Goal: Information Seeking & Learning: Learn about a topic

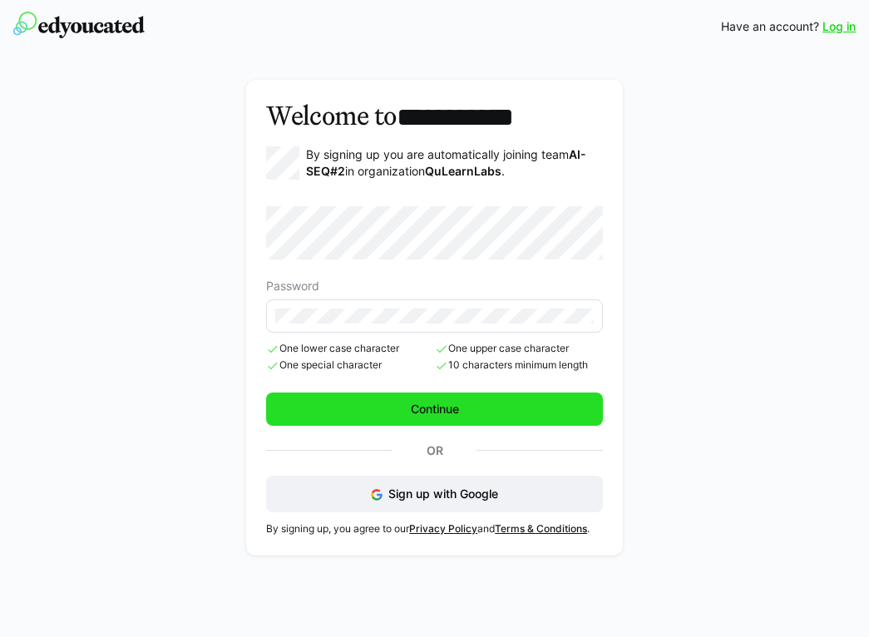
click at [424, 412] on span "Continue" at bounding box center [434, 409] width 53 height 17
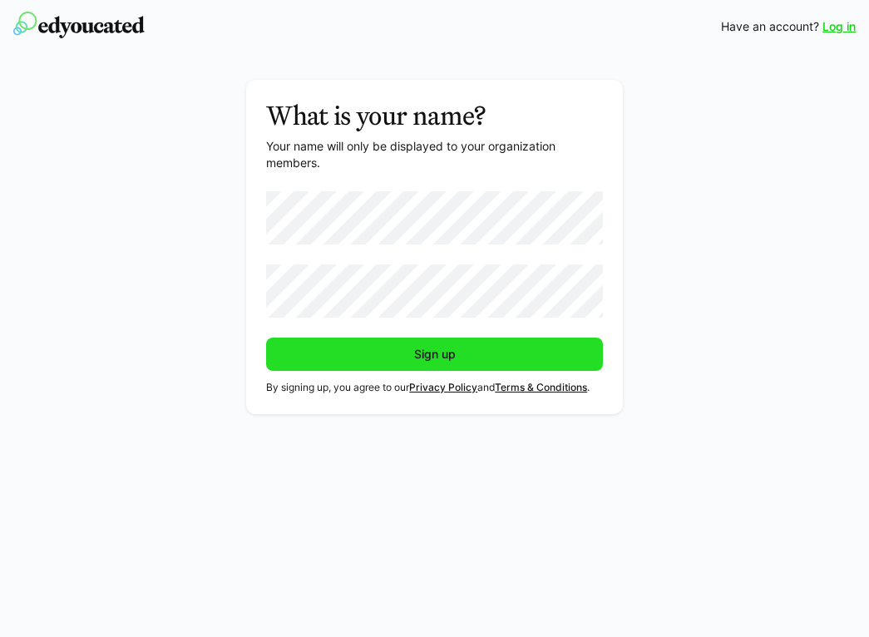
click at [383, 345] on span "Sign up" at bounding box center [434, 354] width 337 height 33
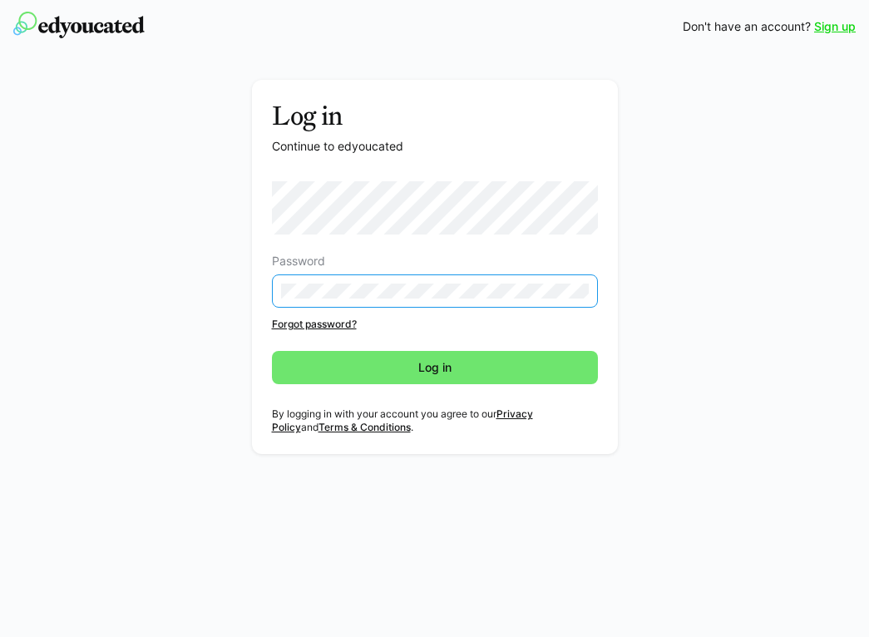
click at [352, 256] on div "Password" at bounding box center [435, 260] width 326 height 13
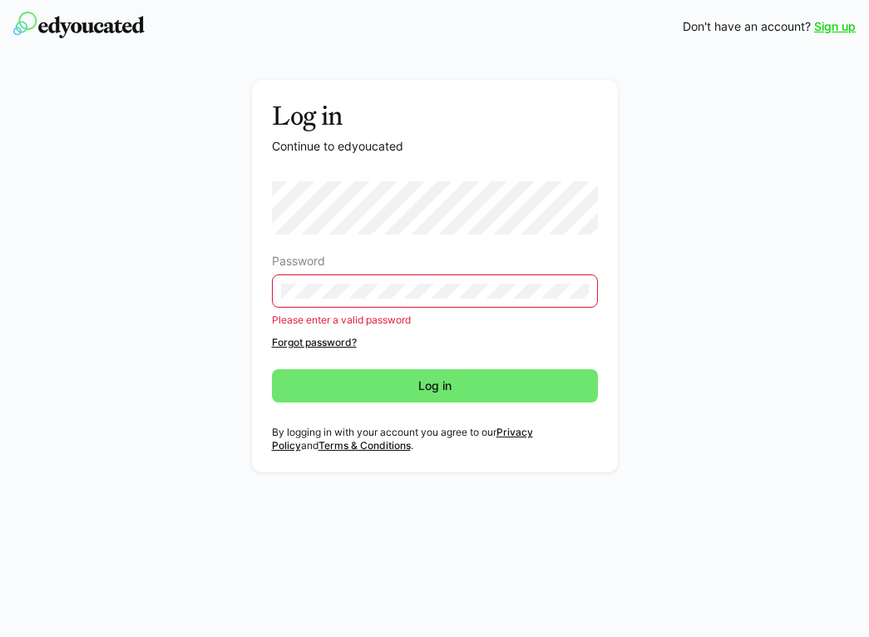
click at [295, 278] on eds-input at bounding box center [435, 290] width 326 height 33
click at [207, 282] on div "Log in Continue to edyoucated Password Please enter a valid password Forgot pas…" at bounding box center [435, 280] width 776 height 401
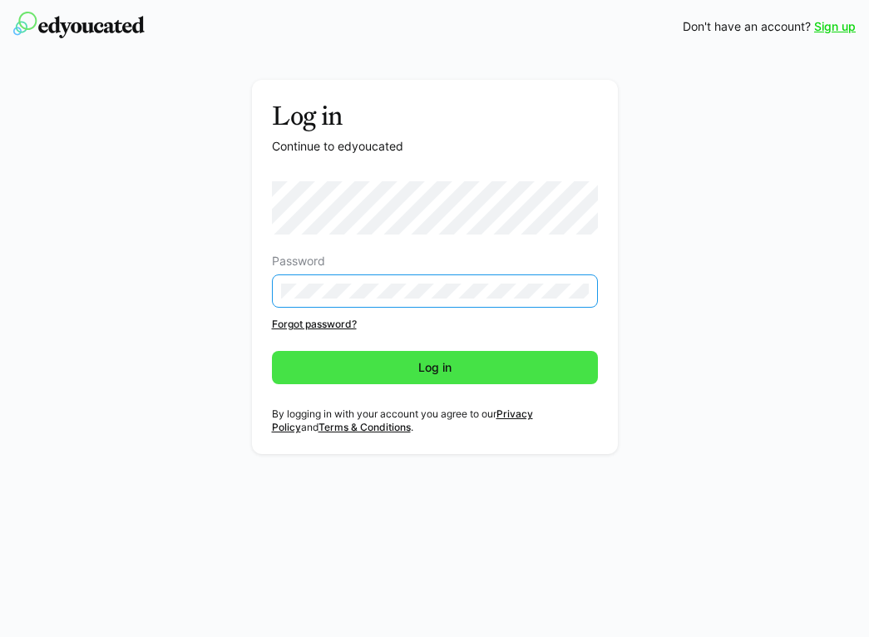
click at [291, 353] on span "Log in" at bounding box center [435, 367] width 326 height 33
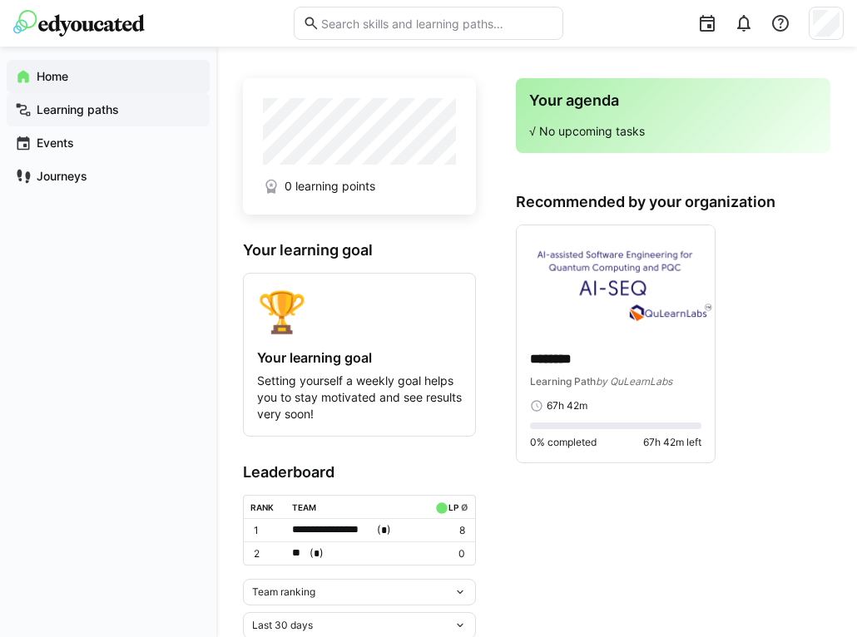
click at [0, 0] on app-navigation-label "Learning paths" at bounding box center [0, 0] width 0 height 0
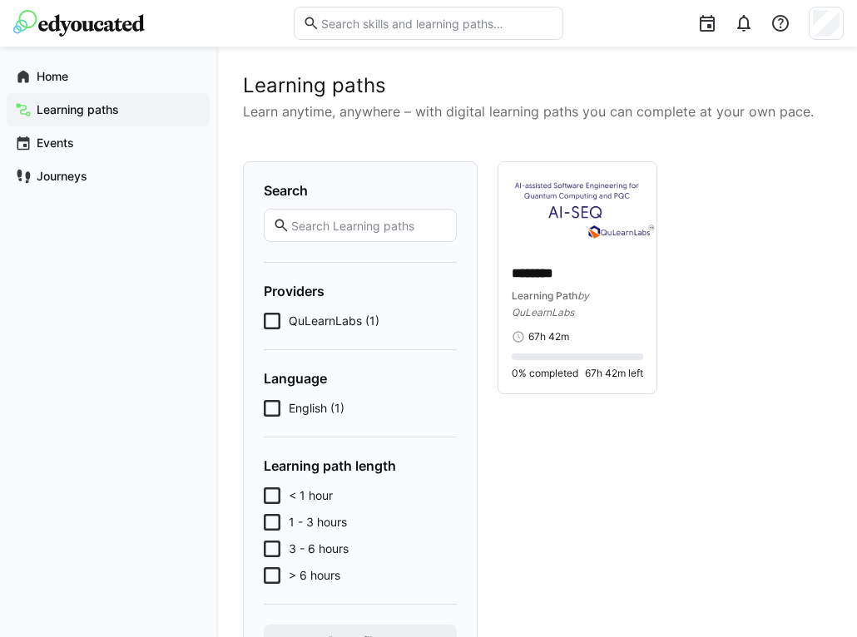
click at [307, 319] on span "QuLearnLabs (1)" at bounding box center [334, 321] width 91 height 17
click at [550, 296] on span "Learning Path" at bounding box center [544, 295] width 66 height 12
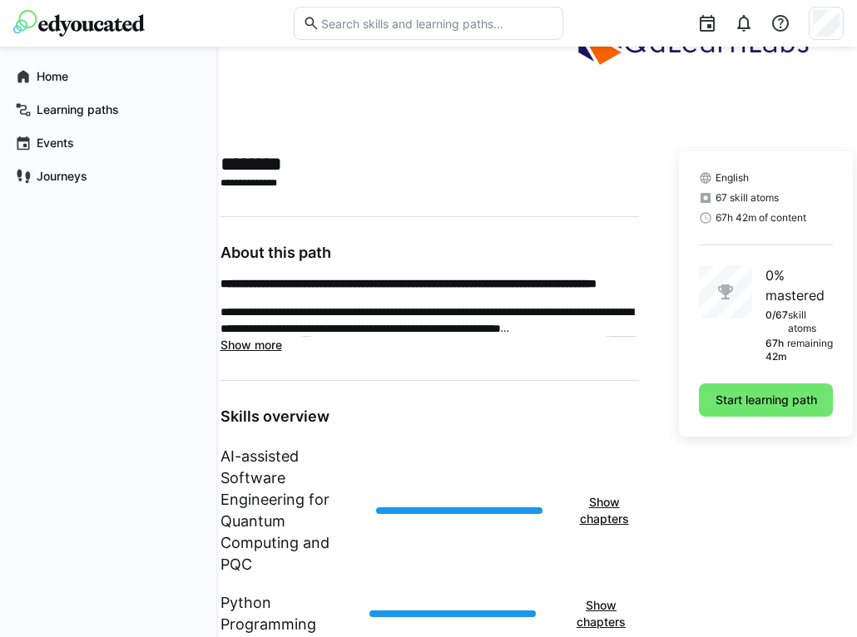
scroll to position [293, 0]
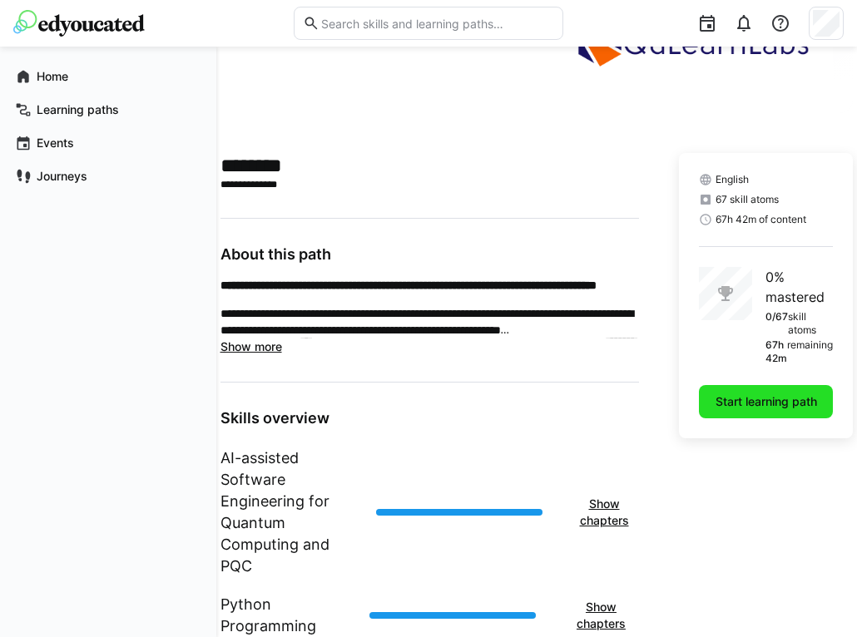
click at [730, 401] on span "Start learning path" at bounding box center [766, 401] width 106 height 17
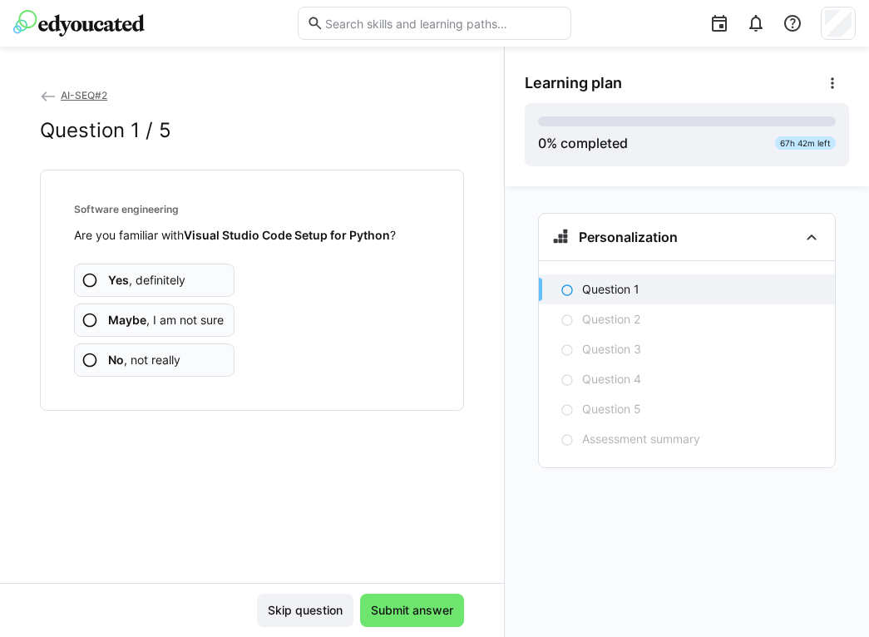
click at [94, 323] on eds-icon at bounding box center [89, 320] width 17 height 17
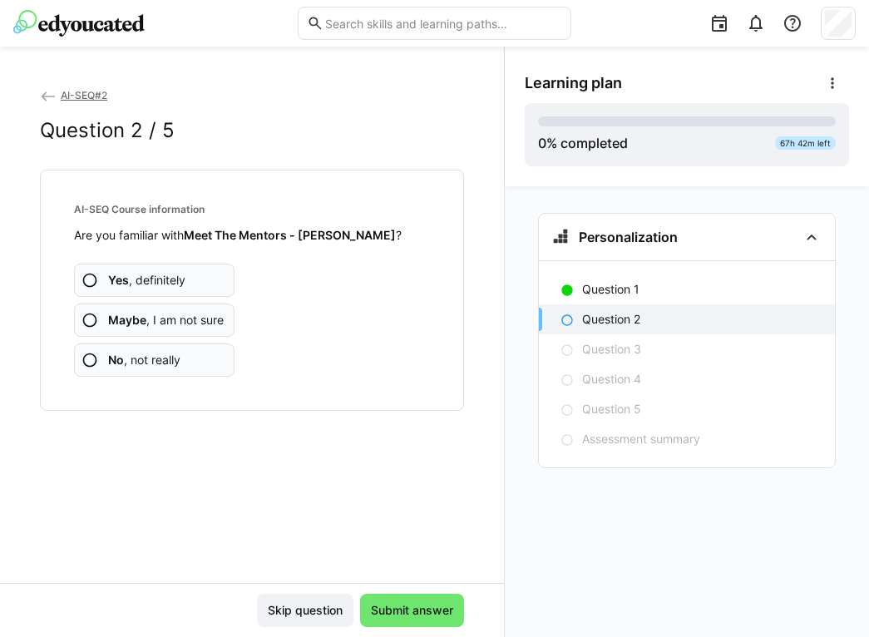
click at [47, 96] on eds-icon at bounding box center [48, 96] width 17 height 17
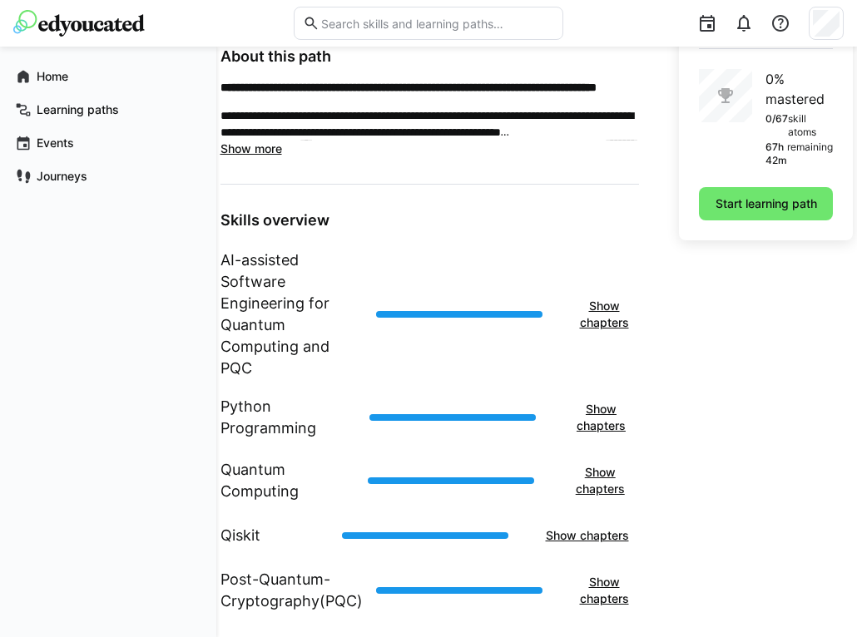
scroll to position [501, 0]
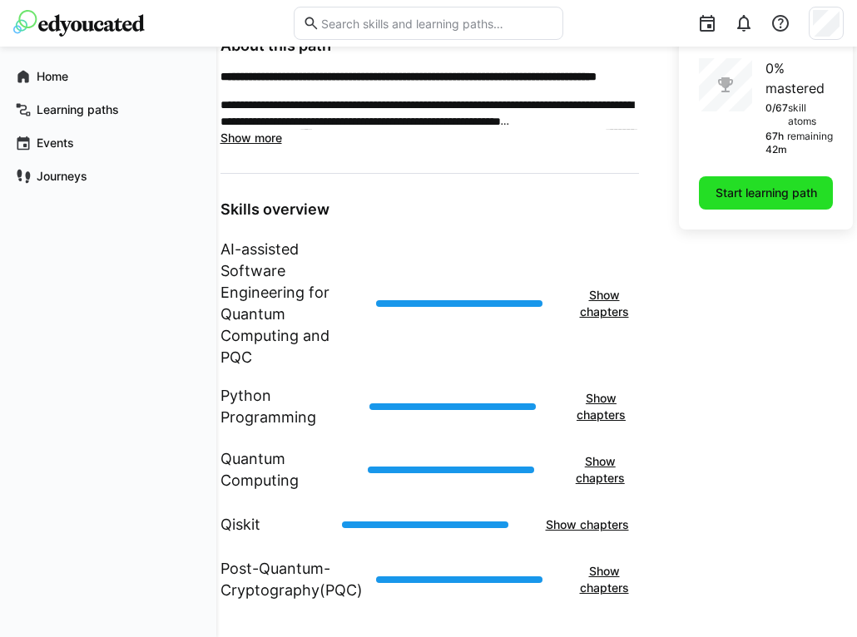
click at [795, 200] on span "Start learning path" at bounding box center [766, 193] width 106 height 17
